Goal: Information Seeking & Learning: Check status

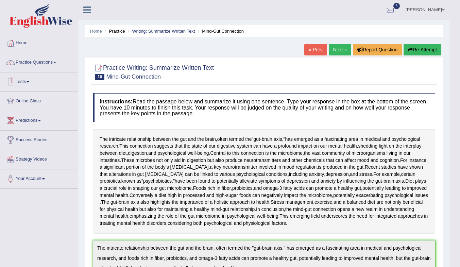
click at [27, 102] on link "Online Class" at bounding box center [39, 100] width 78 height 17
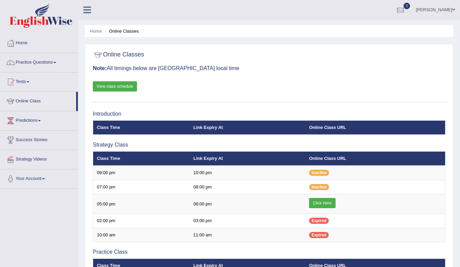
click at [117, 86] on link "View class schedule" at bounding box center [115, 86] width 44 height 10
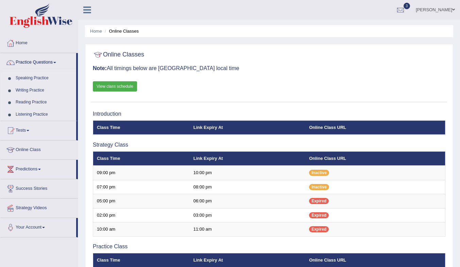
click at [31, 101] on link "Reading Practice" at bounding box center [45, 102] width 64 height 12
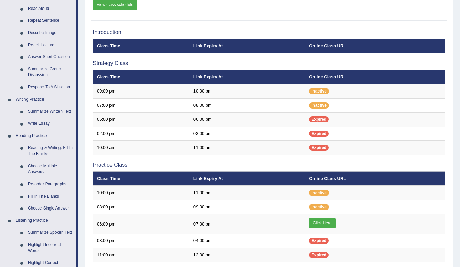
scroll to position [102, 0]
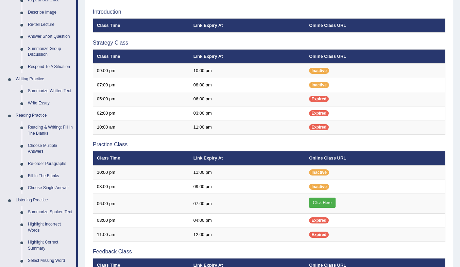
click at [36, 130] on link "Reading & Writing: Fill In The Blanks" at bounding box center [50, 130] width 51 height 18
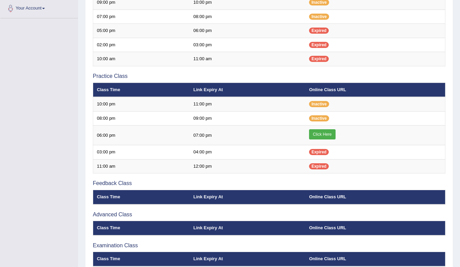
scroll to position [170, 0]
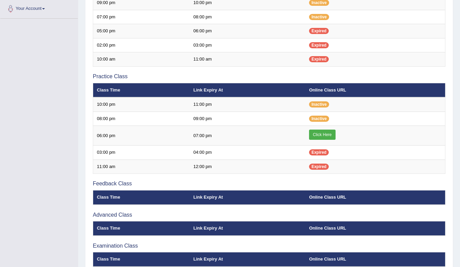
click at [329, 136] on link "Click Here" at bounding box center [322, 135] width 26 height 10
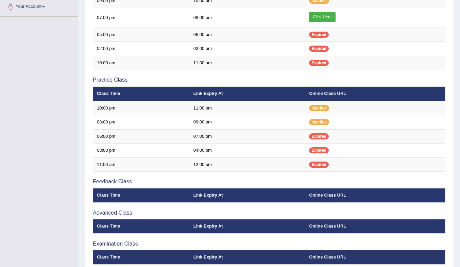
click at [327, 17] on link "Click Here" at bounding box center [322, 17] width 26 height 10
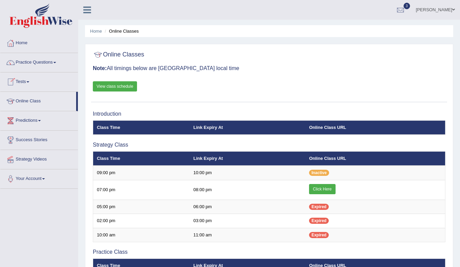
click at [24, 82] on link "Tests" at bounding box center [39, 80] width 78 height 17
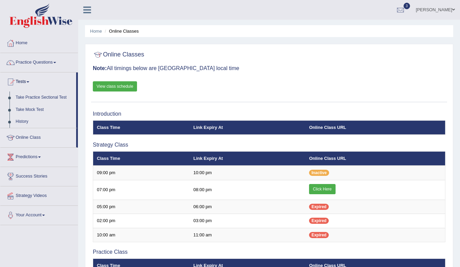
click at [20, 121] on link "History" at bounding box center [45, 122] width 64 height 12
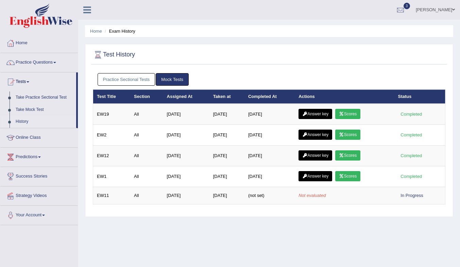
click at [350, 113] on link "Scores" at bounding box center [347, 114] width 25 height 10
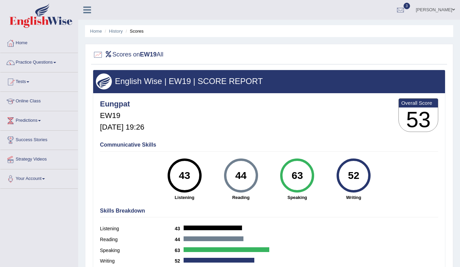
click at [114, 32] on link "History" at bounding box center [116, 31] width 14 height 5
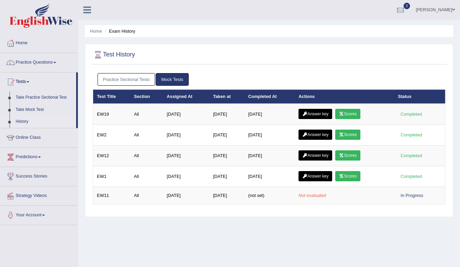
click at [320, 113] on link "Answer key" at bounding box center [315, 114] width 34 height 10
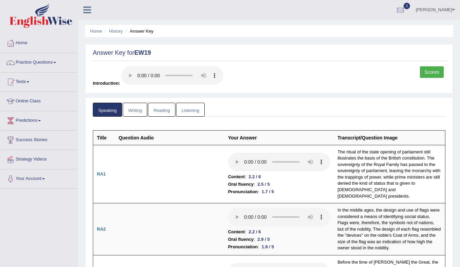
click at [135, 109] on link "Writing" at bounding box center [135, 110] width 24 height 14
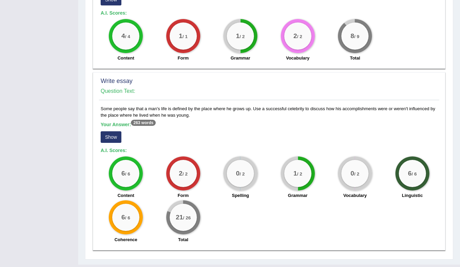
scroll to position [471, 0]
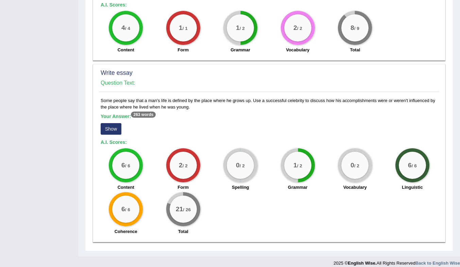
click at [108, 123] on button "Show" at bounding box center [111, 129] width 21 height 12
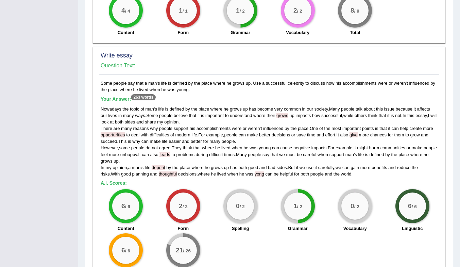
scroll to position [522, 0]
